Goal: Task Accomplishment & Management: Complete application form

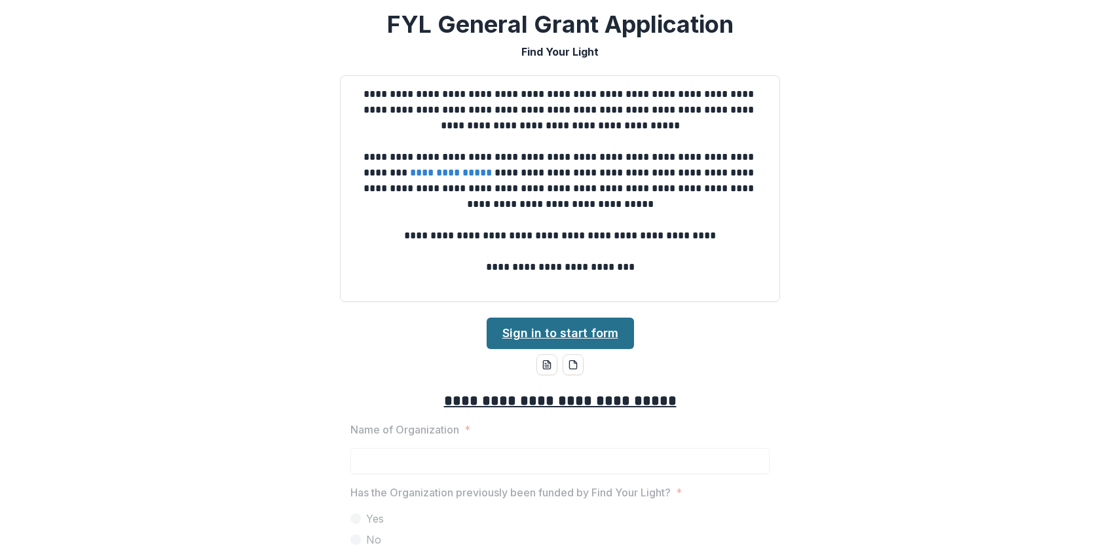
click at [548, 323] on link "Sign in to start form" at bounding box center [560, 333] width 147 height 31
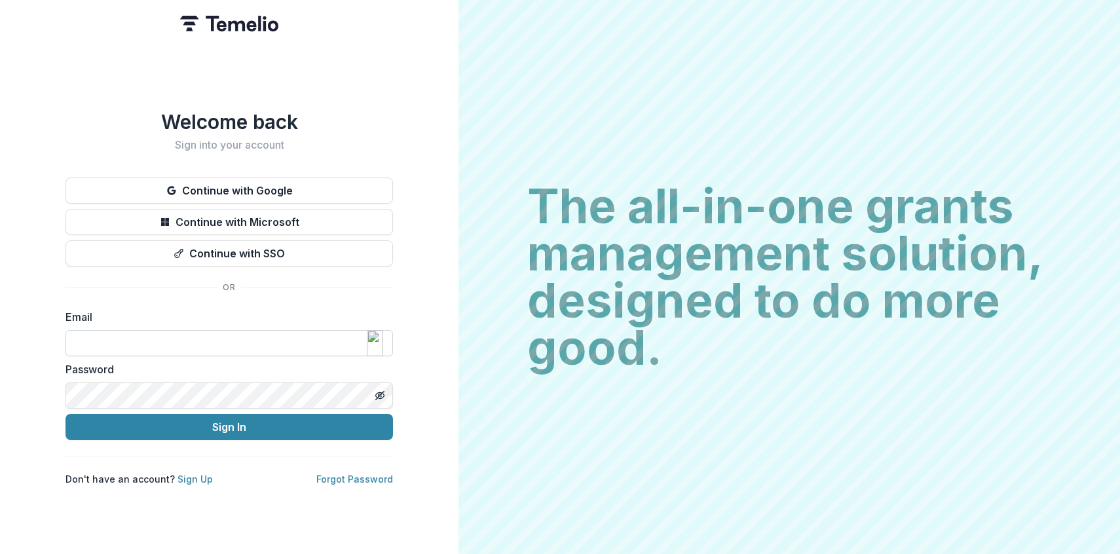
click at [168, 348] on input at bounding box center [230, 343] width 328 height 26
type input "**********"
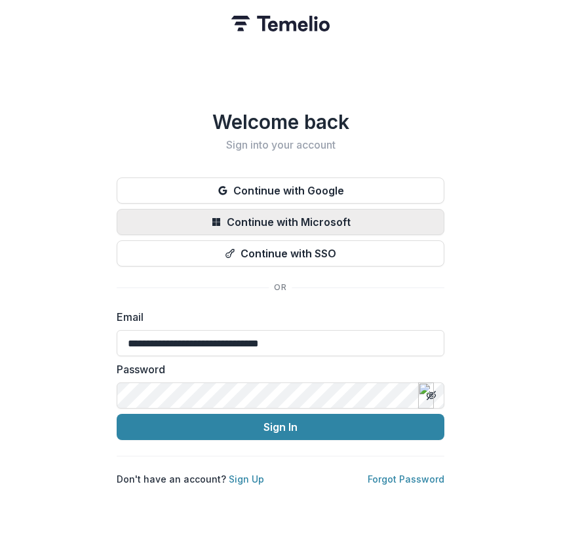
click at [117, 414] on button "Sign In" at bounding box center [281, 427] width 328 height 26
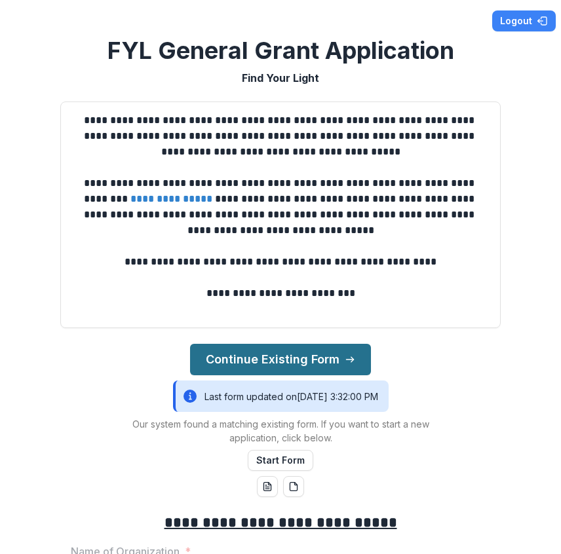
click at [296, 364] on button "Continue Existing Form" at bounding box center [280, 359] width 181 height 31
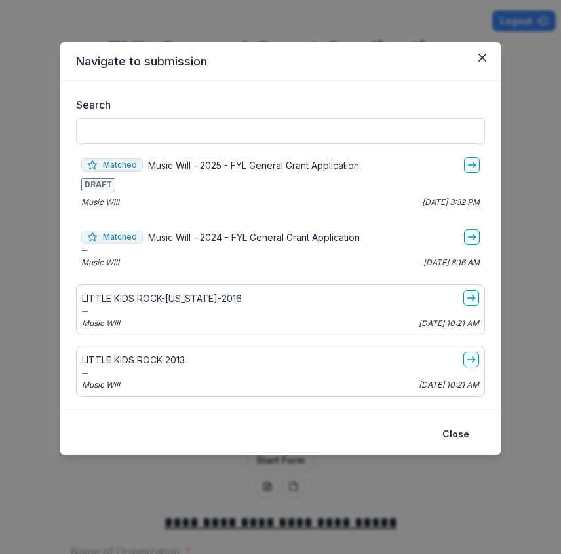
click at [258, 185] on div "DRAFT" at bounding box center [280, 184] width 398 height 13
click at [476, 162] on icon "go-to" at bounding box center [471, 165] width 10 height 10
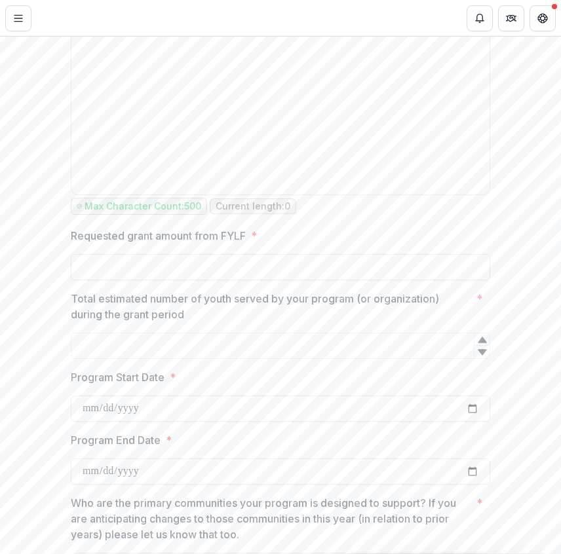
click at [329, 280] on input "Requested grant amount from FYLF *" at bounding box center [280, 267] width 419 height 26
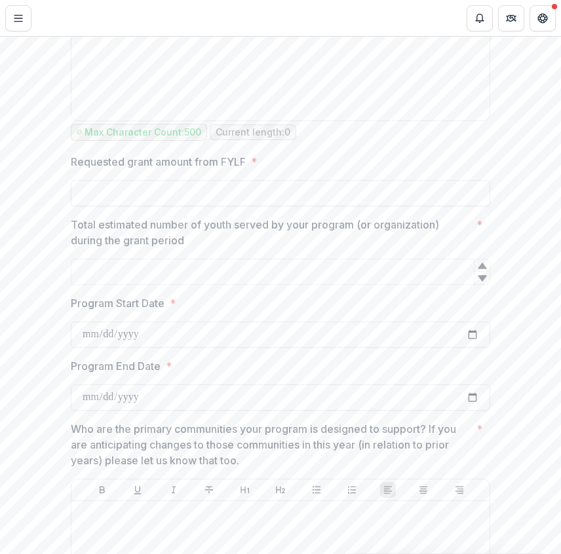
scroll to position [1467, 0]
type input "**"
click at [320, 247] on p "Total estimated number of youth served by your program (or organization) during…" at bounding box center [271, 231] width 400 height 31
click at [320, 257] on input "Total estimated number of youth served by your program (or organization) during…" at bounding box center [280, 270] width 419 height 26
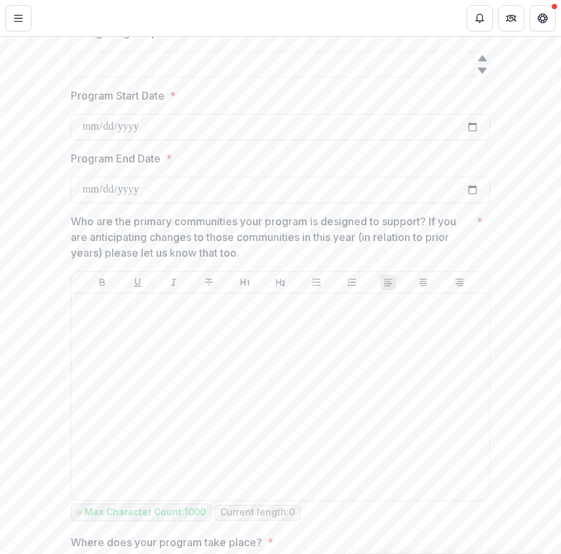
scroll to position [1697, 0]
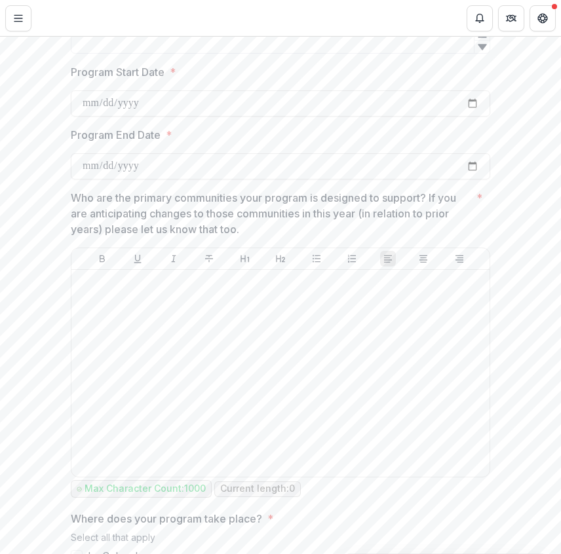
click at [318, 237] on p "Who are the primary communities your program is designed to support? If you are…" at bounding box center [271, 213] width 400 height 47
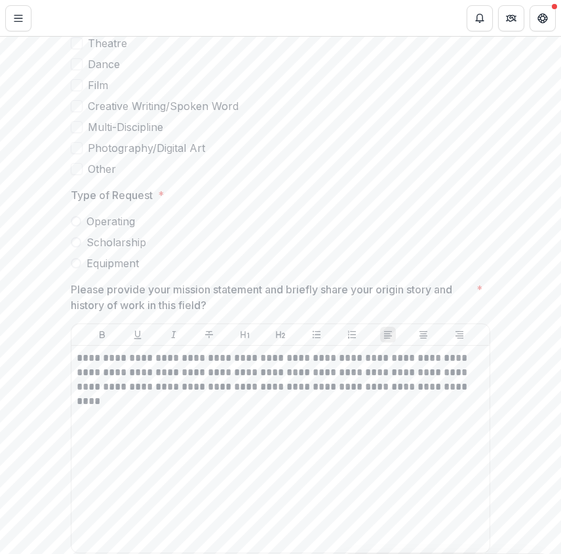
scroll to position [2351, 0]
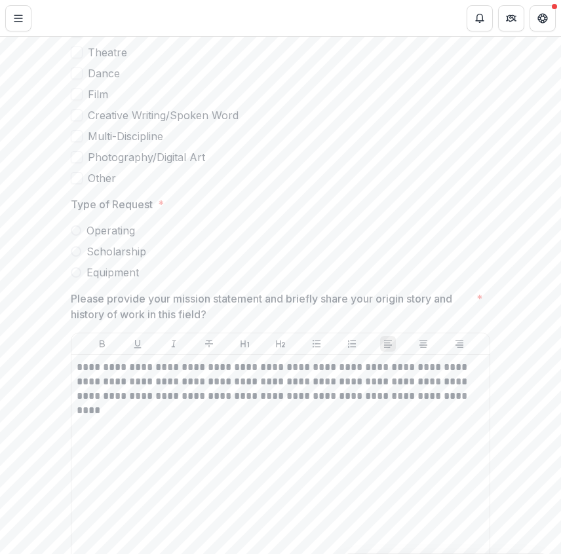
click at [71, 229] on span at bounding box center [76, 230] width 10 height 10
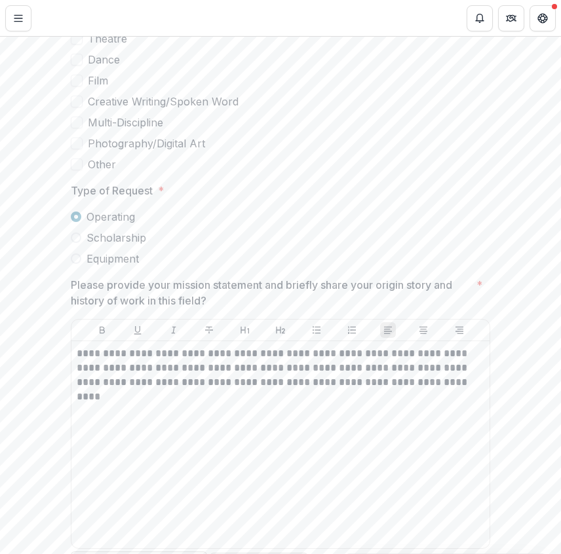
click at [77, 243] on span at bounding box center [76, 238] width 10 height 10
click at [74, 264] on span at bounding box center [76, 258] width 10 height 10
click at [75, 222] on span at bounding box center [76, 217] width 10 height 10
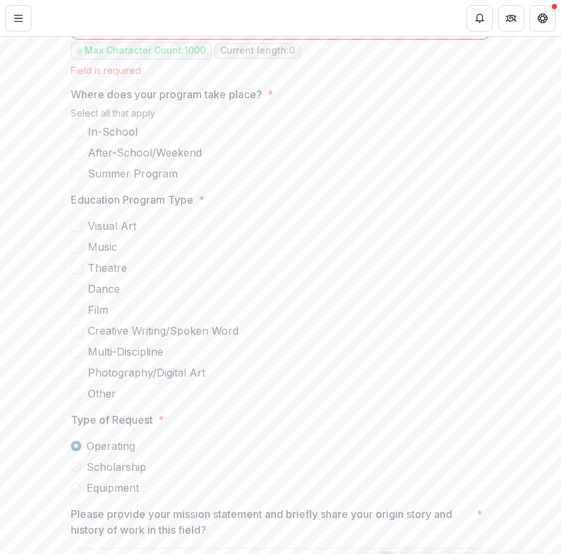
scroll to position [2115, 0]
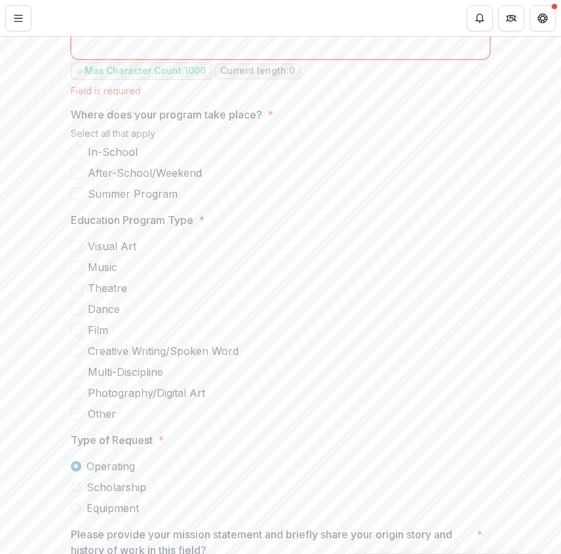
click at [77, 158] on span at bounding box center [77, 152] width 12 height 12
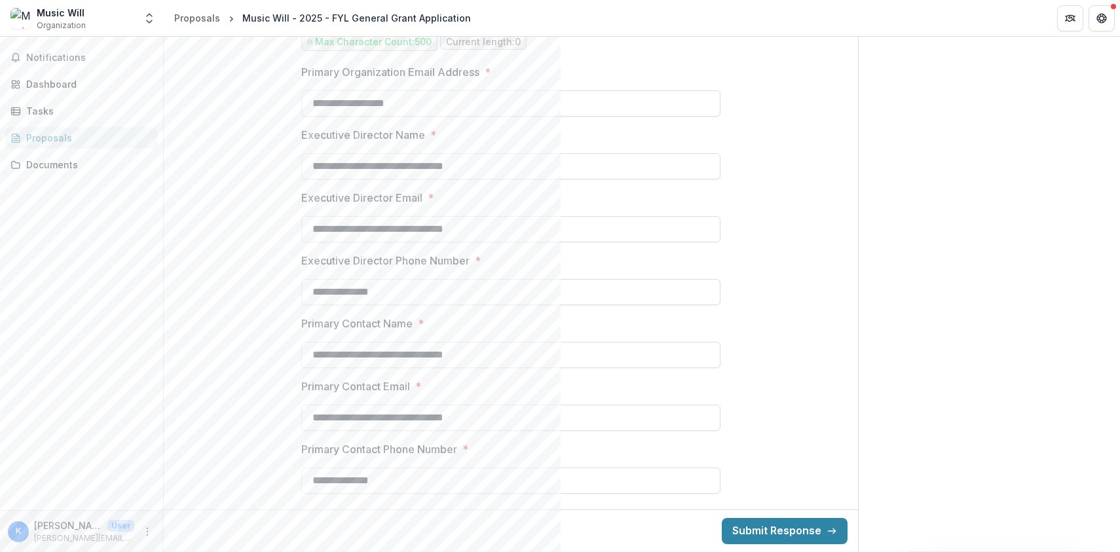
scroll to position [4886, 0]
